Goal: Information Seeking & Learning: Learn about a topic

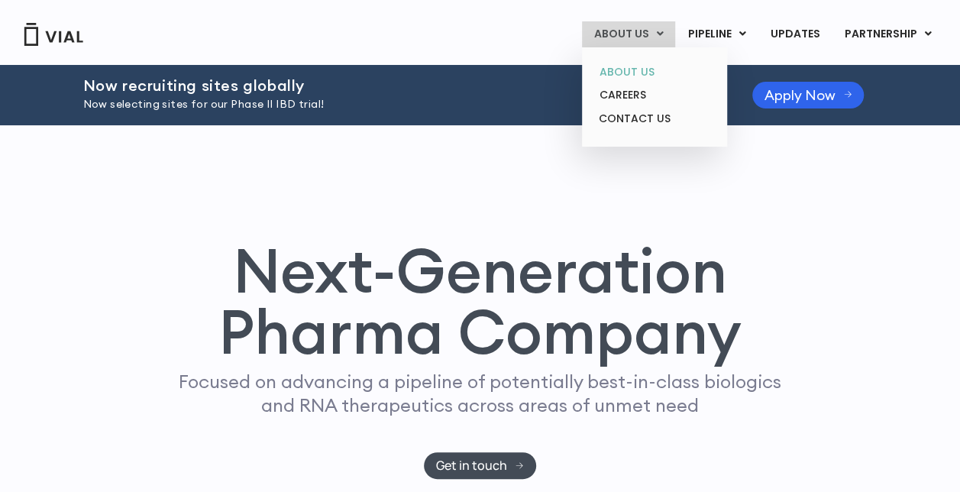
click at [620, 82] on link "ABOUT US" at bounding box center [654, 72] width 134 height 24
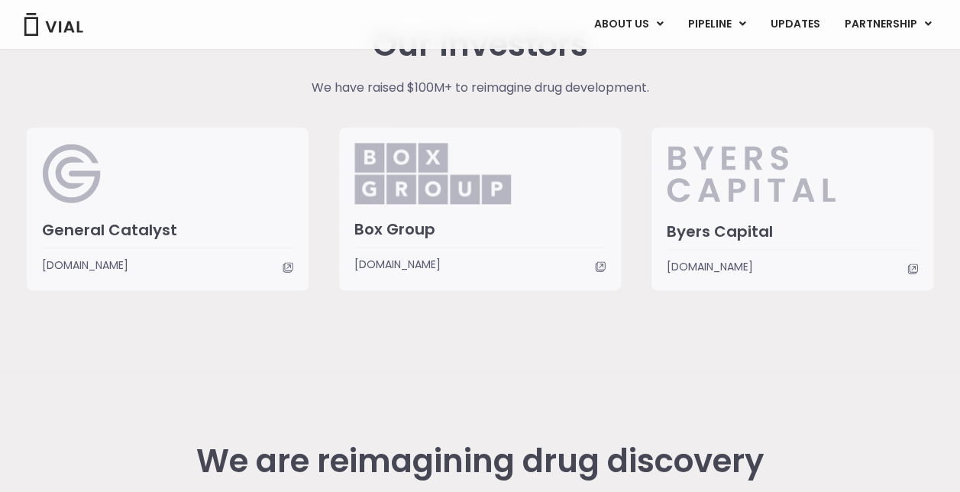
scroll to position [3720, 0]
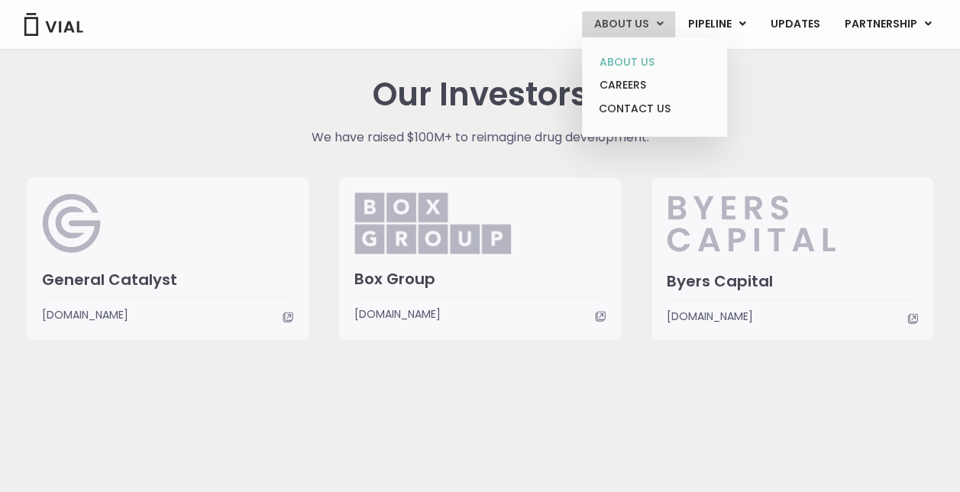
click at [631, 61] on link "ABOUT US" at bounding box center [654, 62] width 134 height 24
